Goal: Task Accomplishment & Management: Complete application form

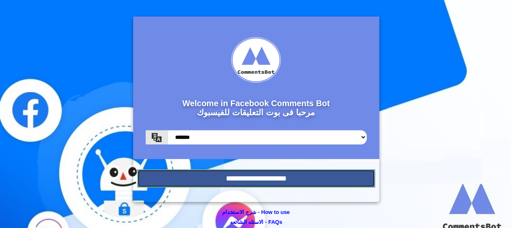
click at [243, 181] on input "**********" at bounding box center [256, 178] width 238 height 18
